Goal: Find specific page/section: Find specific page/section

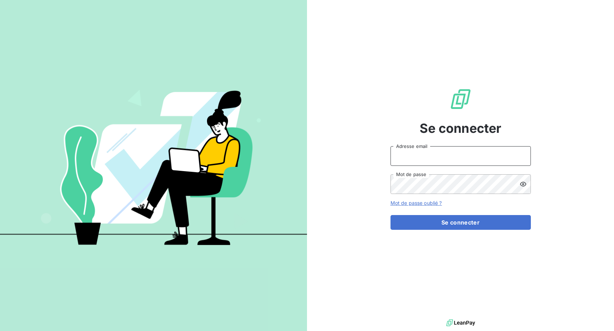
click at [412, 153] on input "Adresse email" at bounding box center [461, 156] width 140 height 20
drag, startPoint x: 417, startPoint y: 156, endPoint x: 480, endPoint y: 156, distance: 63.2
click at [480, 156] on input "admin@3dcelo" at bounding box center [461, 156] width 140 height 20
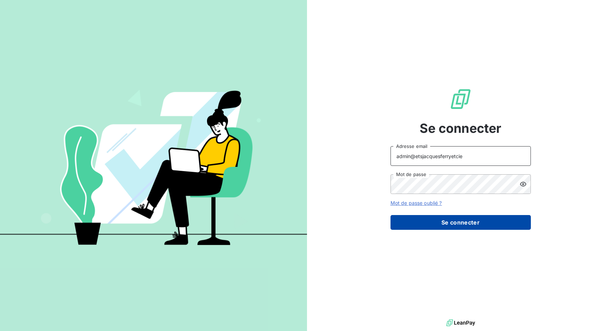
type input "admin@etsjacquesferryetcie"
click at [477, 217] on button "Se connecter" at bounding box center [461, 222] width 140 height 15
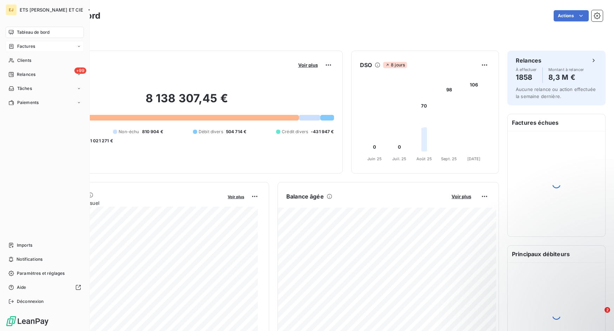
click at [19, 48] on span "Factures" at bounding box center [26, 46] width 18 height 6
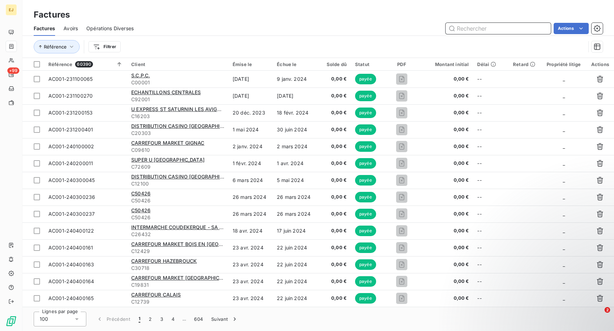
click at [493, 27] on input "text" at bounding box center [498, 28] width 105 height 11
paste input "FC085-241100020"
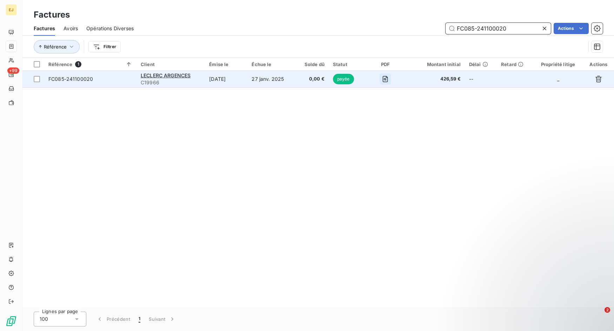
type input "FC085-241100020"
click at [389, 77] on icon "button" at bounding box center [385, 78] width 7 height 7
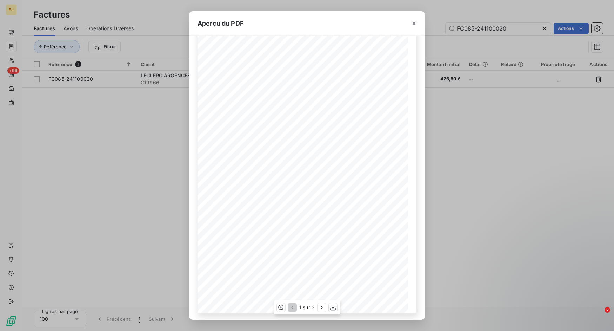
scroll to position [31, 0]
click at [322, 307] on icon "button" at bounding box center [321, 307] width 7 height 7
click at [322, 307] on icon "button" at bounding box center [322, 307] width 7 height 7
click at [290, 307] on icon "button" at bounding box center [291, 307] width 7 height 7
click at [465, 209] on div "Aperçu du PDF [GEOGRAPHIC_DATA] ZAC DE L'ENVOL LECLERC ARGENCES Adresse de livr…" at bounding box center [307, 165] width 614 height 331
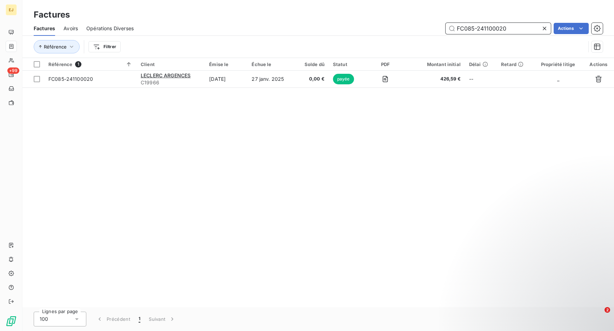
click at [513, 26] on input "FC085-241100020" at bounding box center [498, 28] width 105 height 11
click at [63, 26] on div "Factures Avoirs Opérations Diverses FC085-241100020 Actions" at bounding box center [318, 28] width 592 height 15
click at [66, 28] on span "Avoirs" at bounding box center [71, 28] width 14 height 7
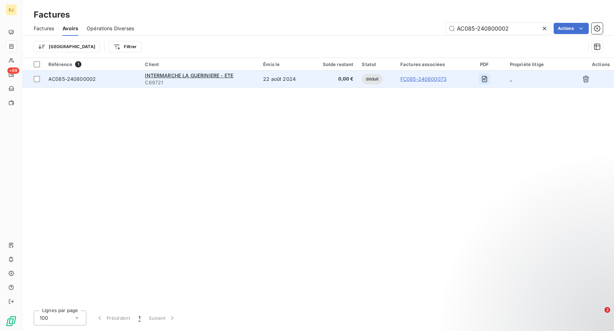
type input "AC085-240800002"
click at [487, 78] on icon "button" at bounding box center [484, 78] width 7 height 7
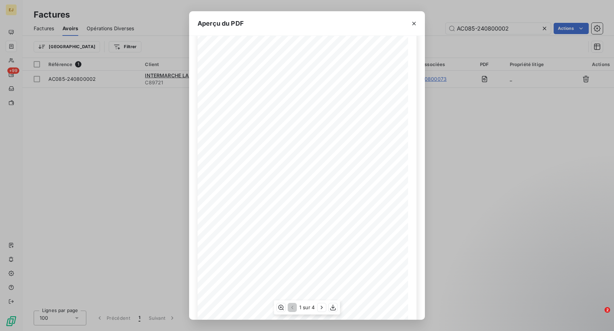
scroll to position [31, 0]
click at [322, 305] on icon "button" at bounding box center [321, 307] width 7 height 7
click at [323, 307] on icon "button" at bounding box center [323, 306] width 2 height 3
click at [474, 192] on div "Aperçu du PDF [GEOGRAPHIC_DATA] SAS BURYCOISE INTERMARCHE LA GUERINIERE - ETE A…" at bounding box center [307, 165] width 614 height 331
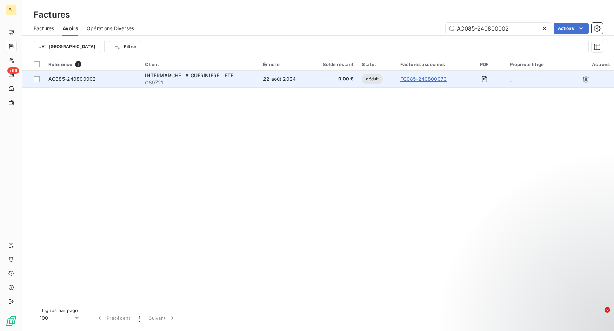
click at [115, 76] on div "AC085-240800002" at bounding box center [92, 78] width 88 height 7
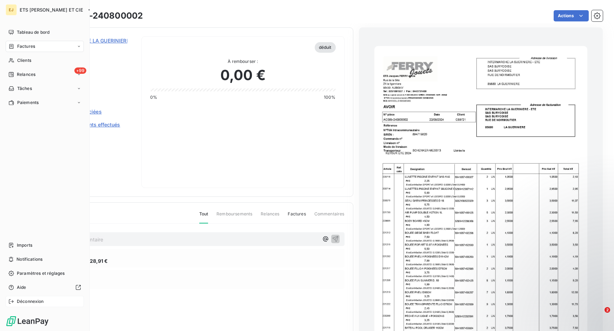
click at [43, 299] on span "Déconnexion" at bounding box center [30, 301] width 27 height 6
